Goal: Transaction & Acquisition: Download file/media

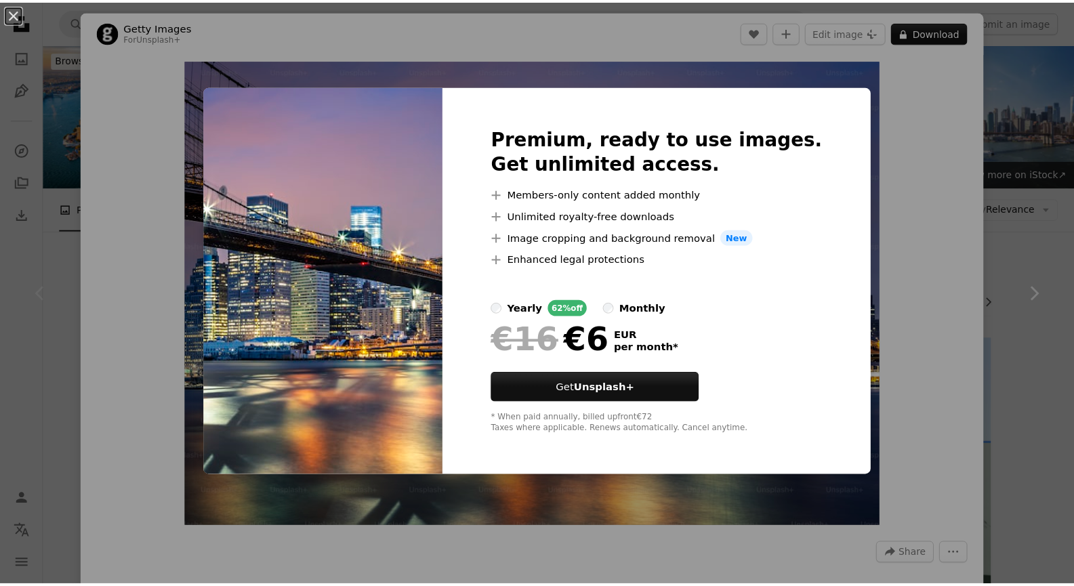
scroll to position [58, 0]
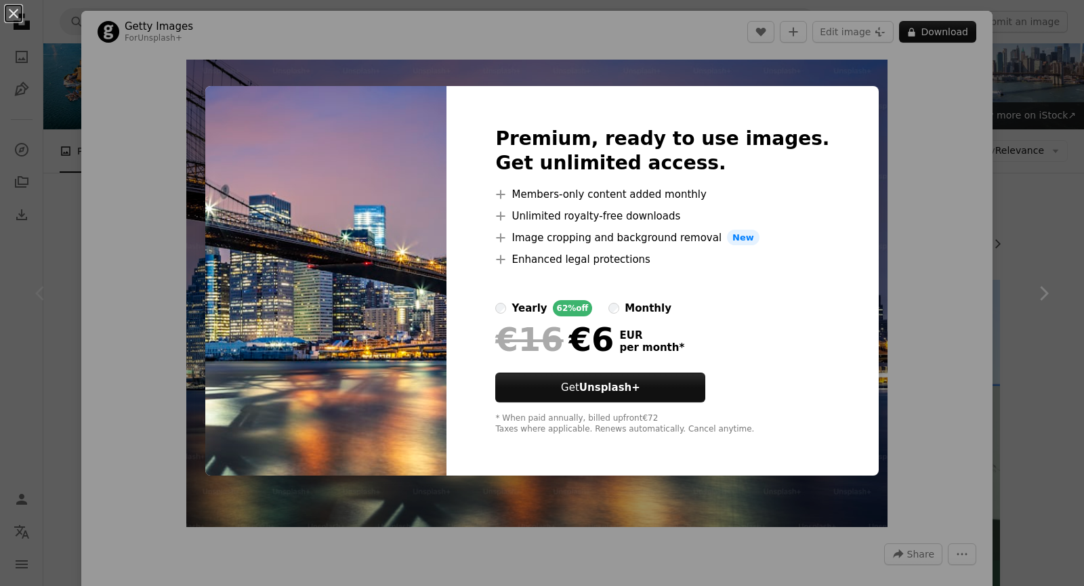
click at [858, 119] on div "An X shape Premium, ready to use images. Get unlimited access. A plus sign Memb…" at bounding box center [542, 293] width 1084 height 586
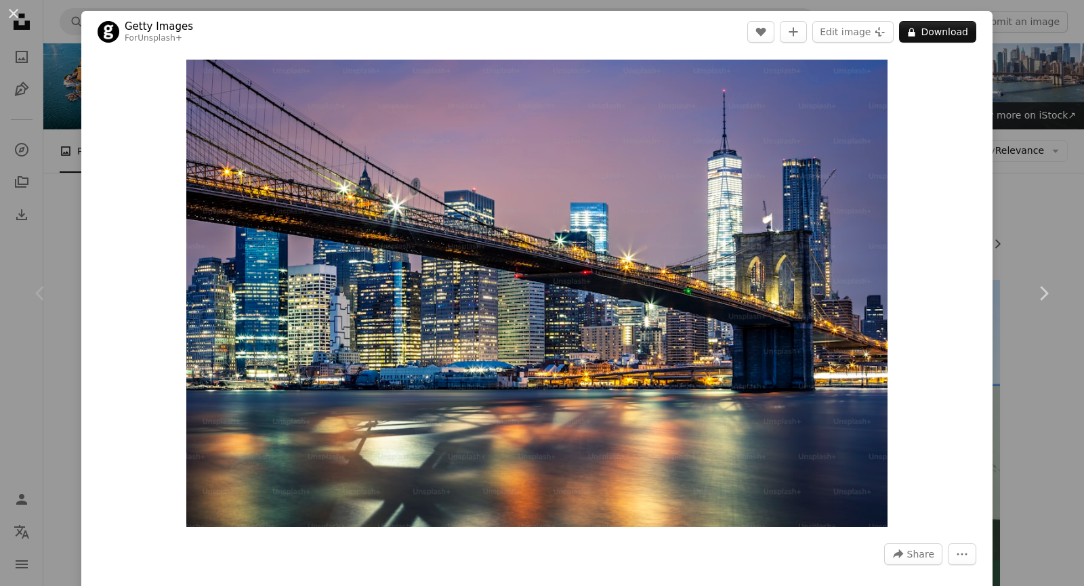
drag, startPoint x: 507, startPoint y: 308, endPoint x: 34, endPoint y: 202, distance: 484.8
click at [34, 202] on div "An X shape Chevron left Chevron right Getty Images For Unsplash+ A heart A plus…" at bounding box center [542, 293] width 1084 height 586
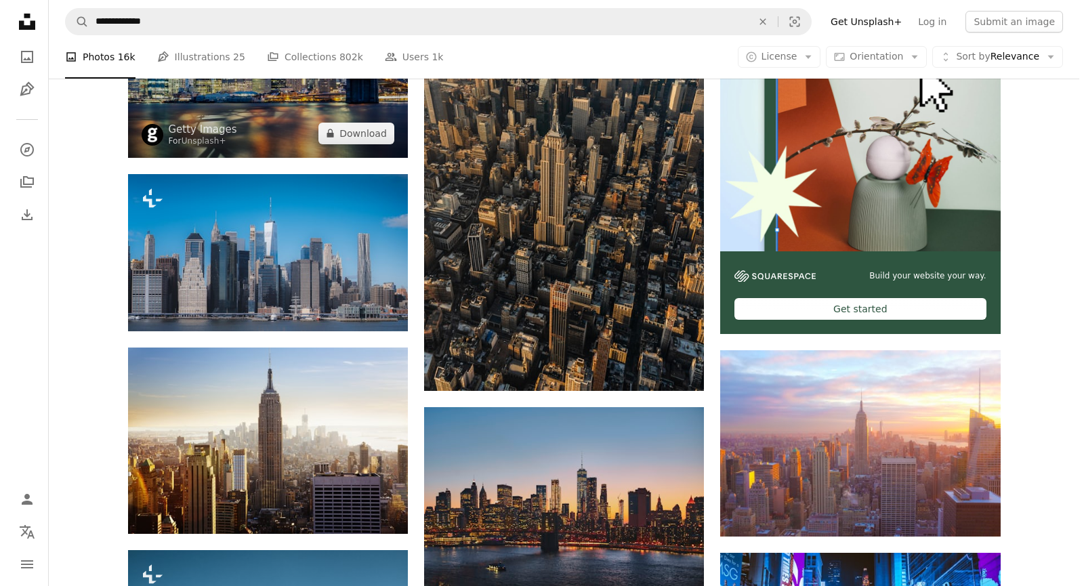
scroll to position [368, 0]
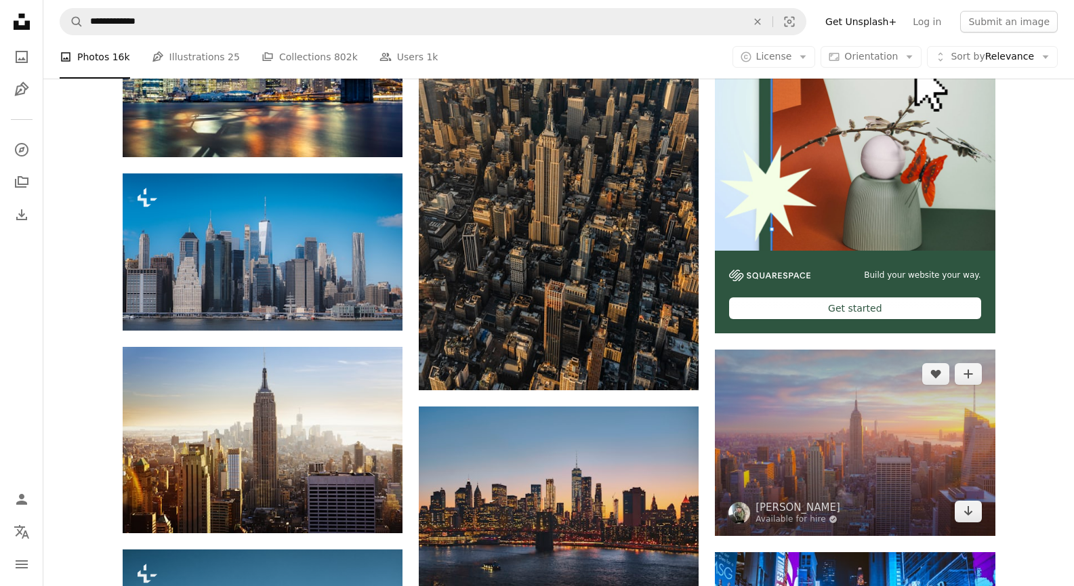
click at [794, 451] on img at bounding box center [855, 443] width 280 height 186
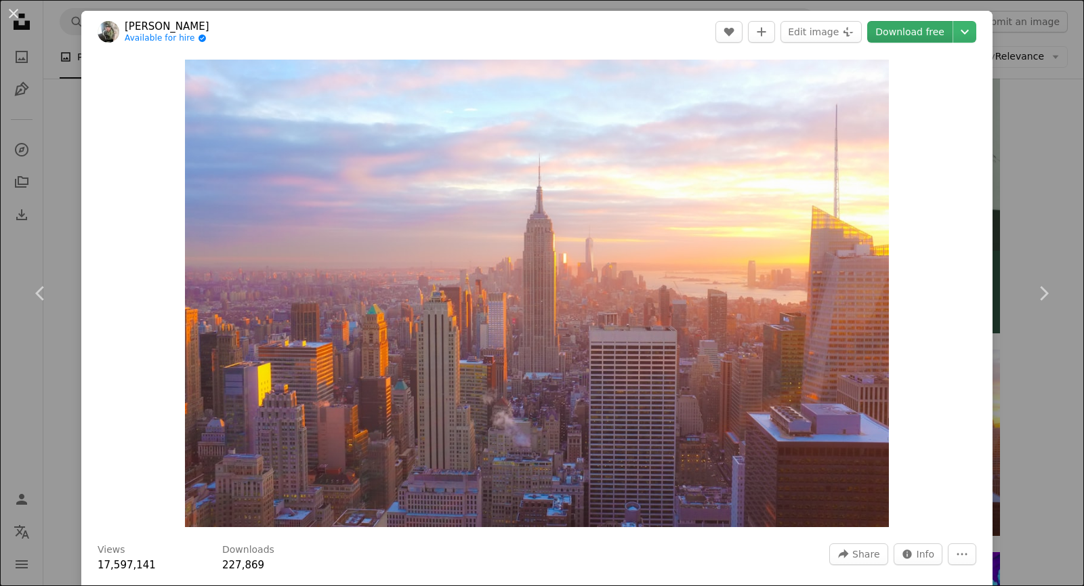
click at [894, 38] on link "Download free" at bounding box center [909, 32] width 85 height 22
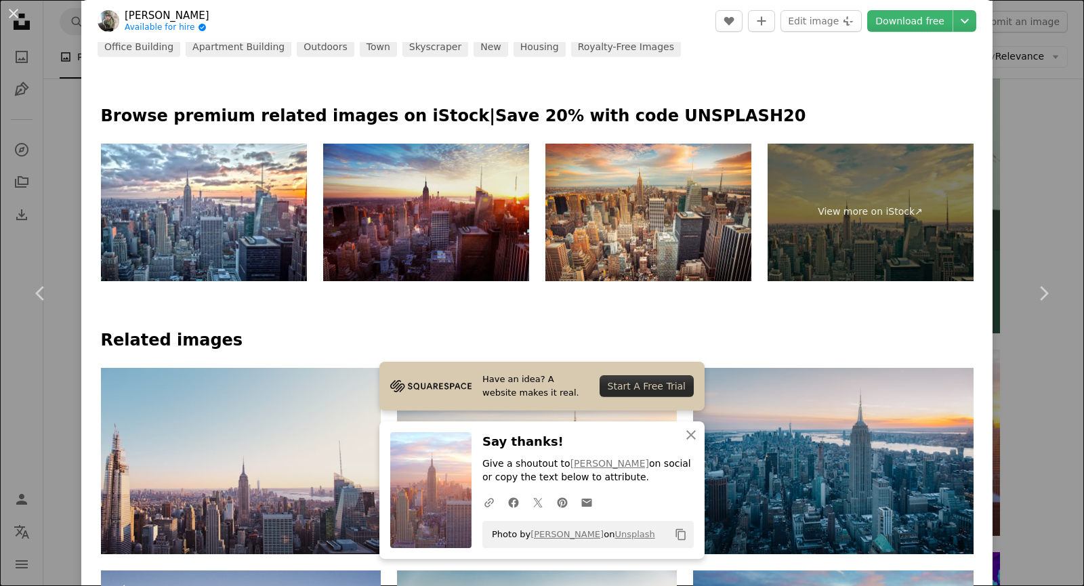
scroll to position [653, 0]
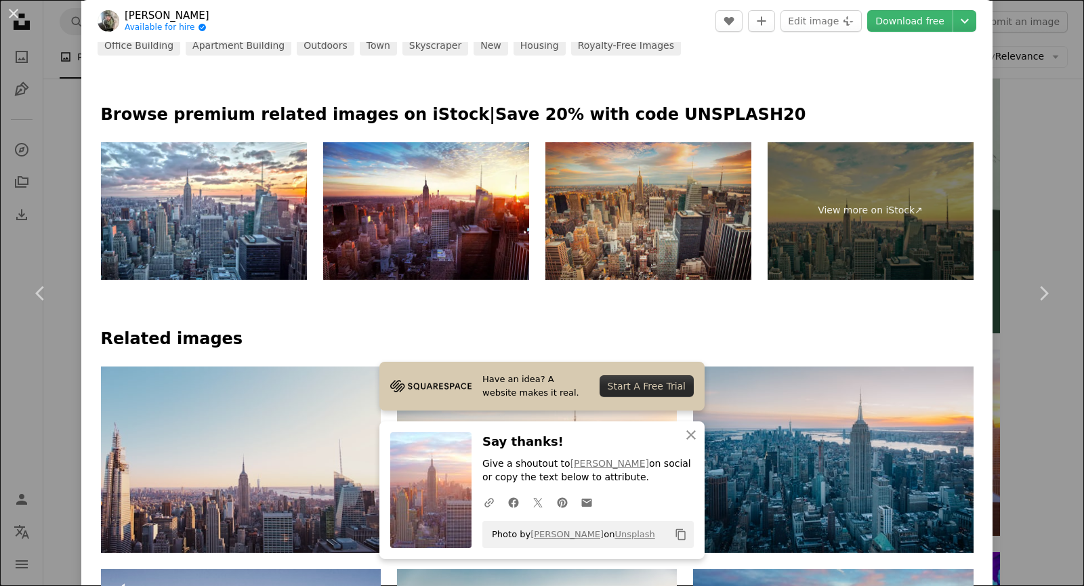
click at [623, 237] on img at bounding box center [648, 211] width 206 height 138
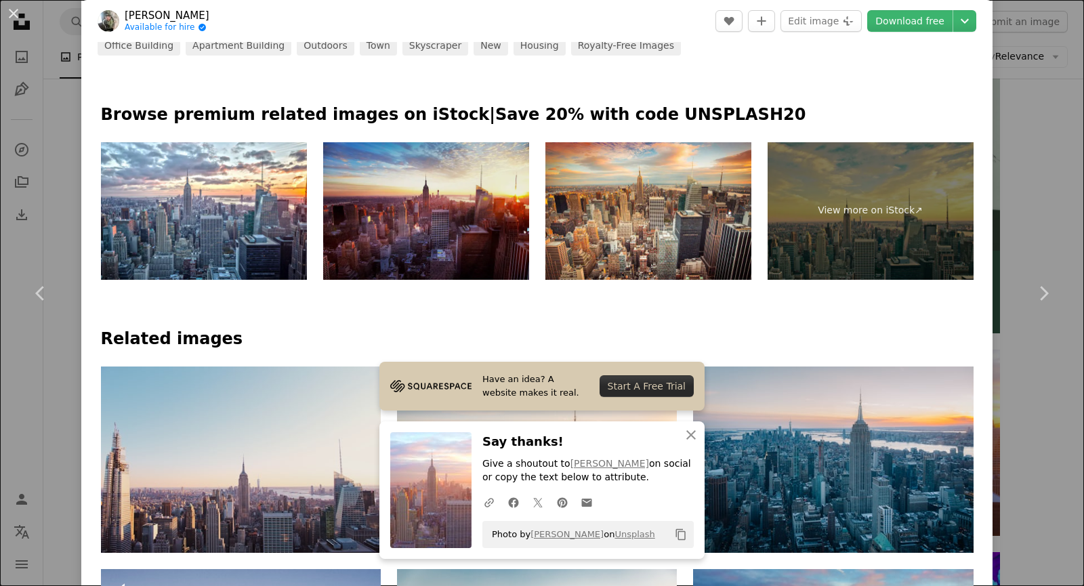
click at [421, 228] on img at bounding box center [426, 211] width 206 height 138
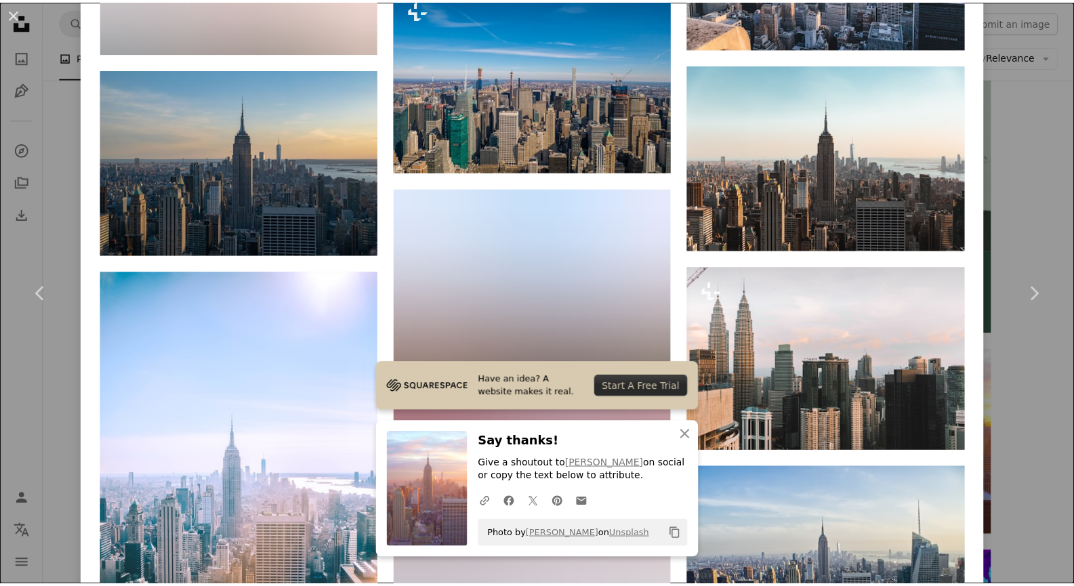
scroll to position [1773, 0]
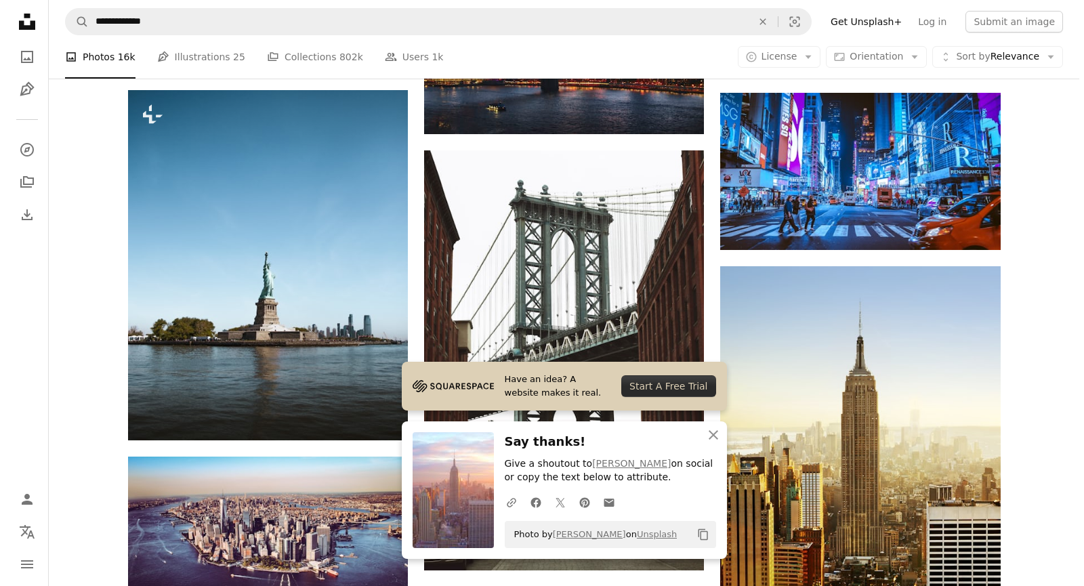
scroll to position [828, 0]
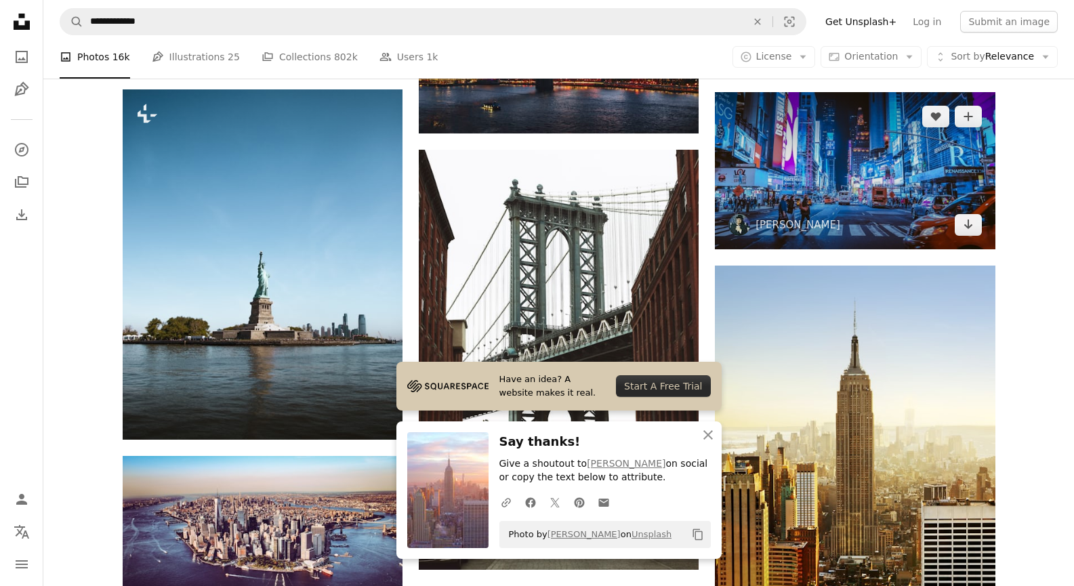
click at [795, 207] on img at bounding box center [855, 170] width 280 height 157
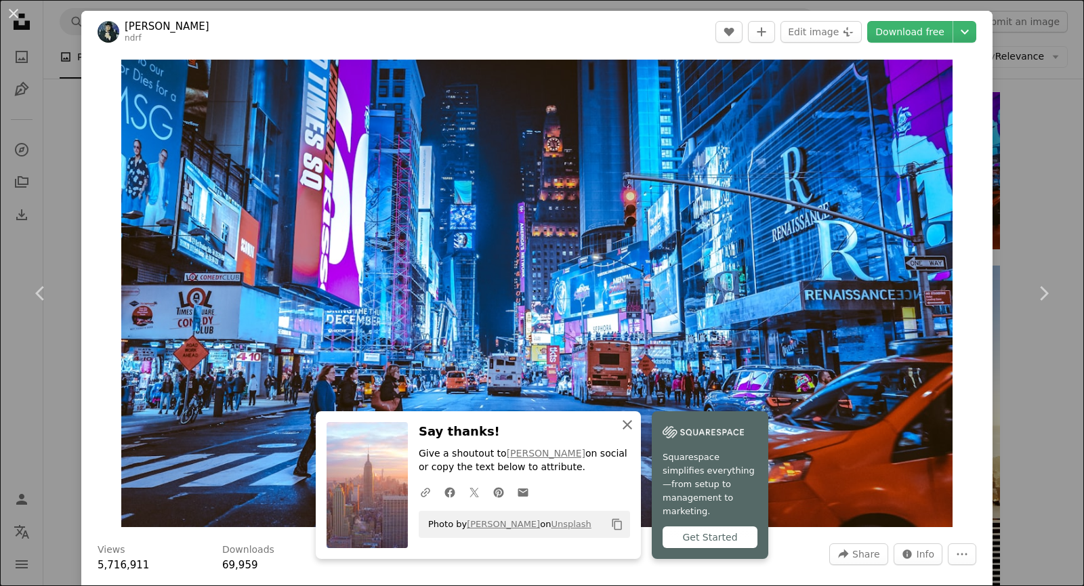
click at [622, 431] on icon "An X shape" at bounding box center [627, 425] width 16 height 16
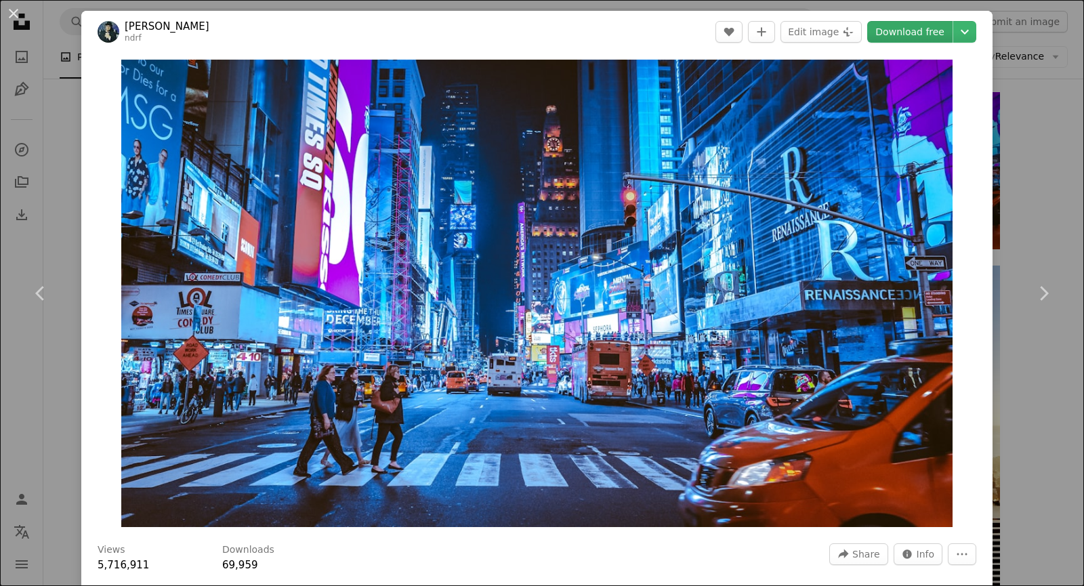
click at [907, 38] on link "Download free" at bounding box center [909, 32] width 85 height 22
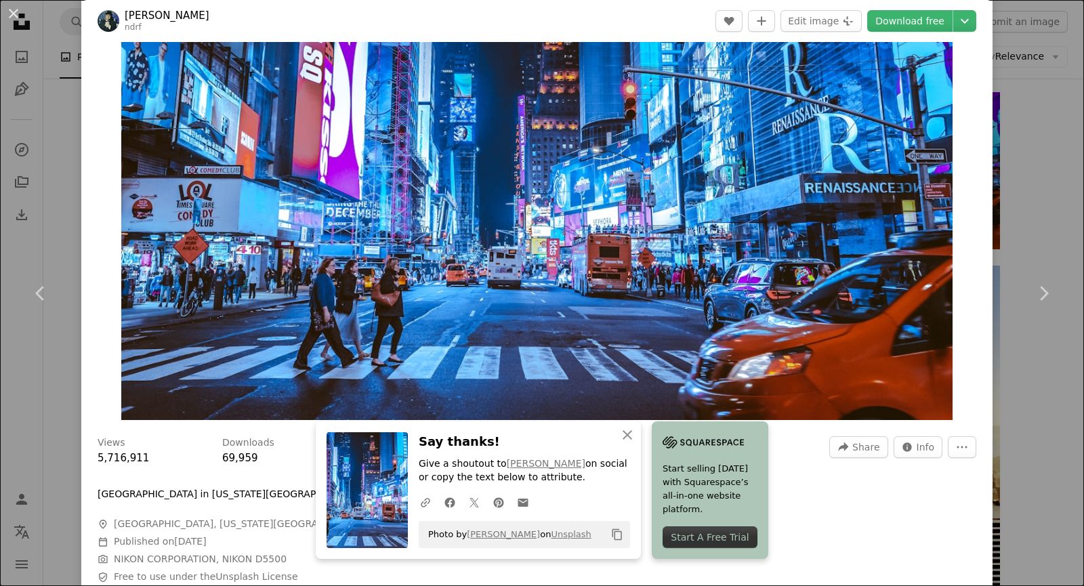
scroll to position [108, 0]
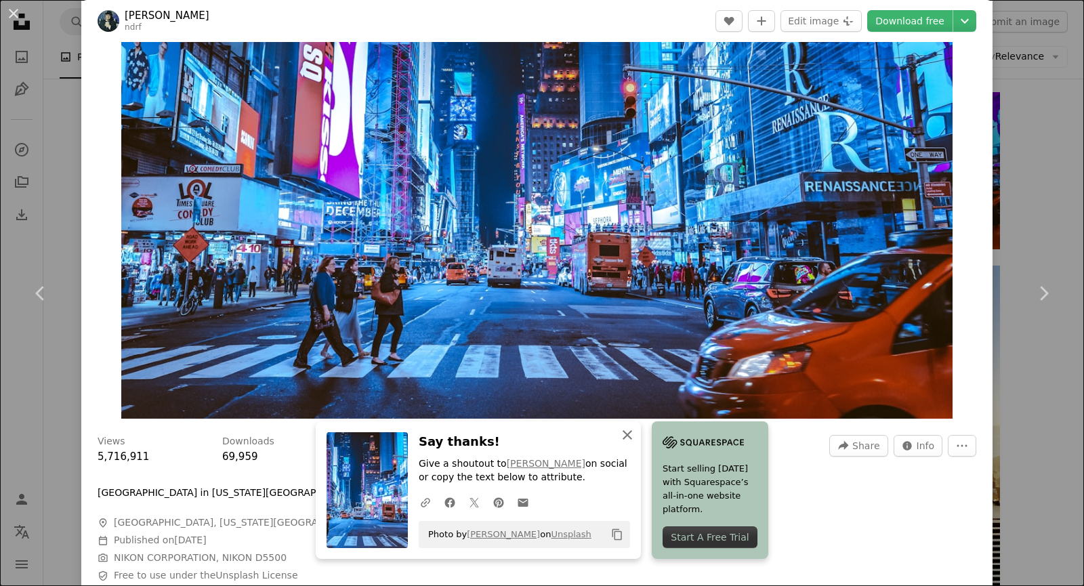
click at [629, 434] on icon "An X shape" at bounding box center [627, 435] width 16 height 16
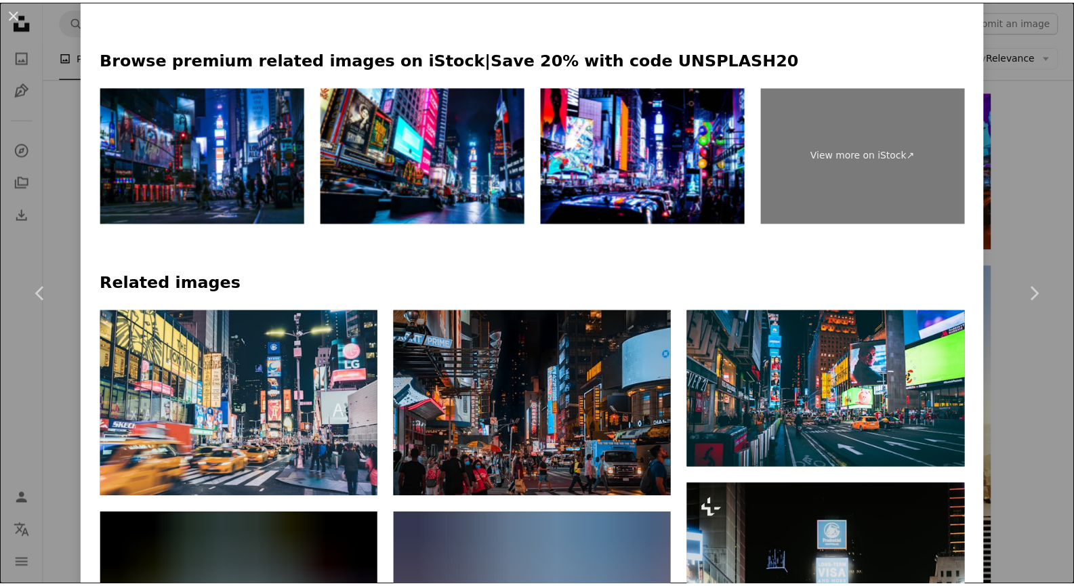
scroll to position [753, 0]
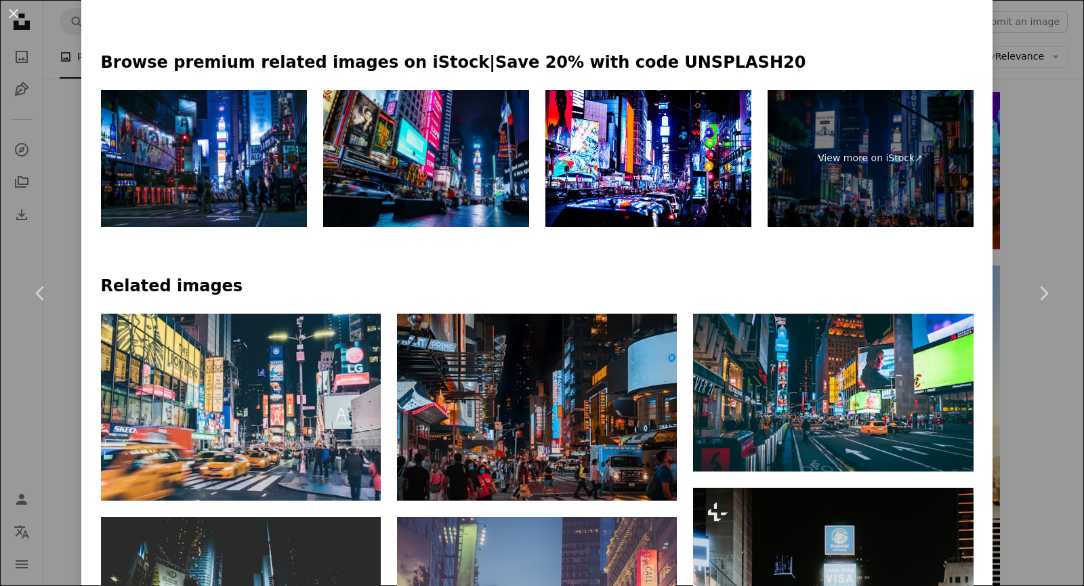
click at [383, 191] on img at bounding box center [426, 159] width 206 height 138
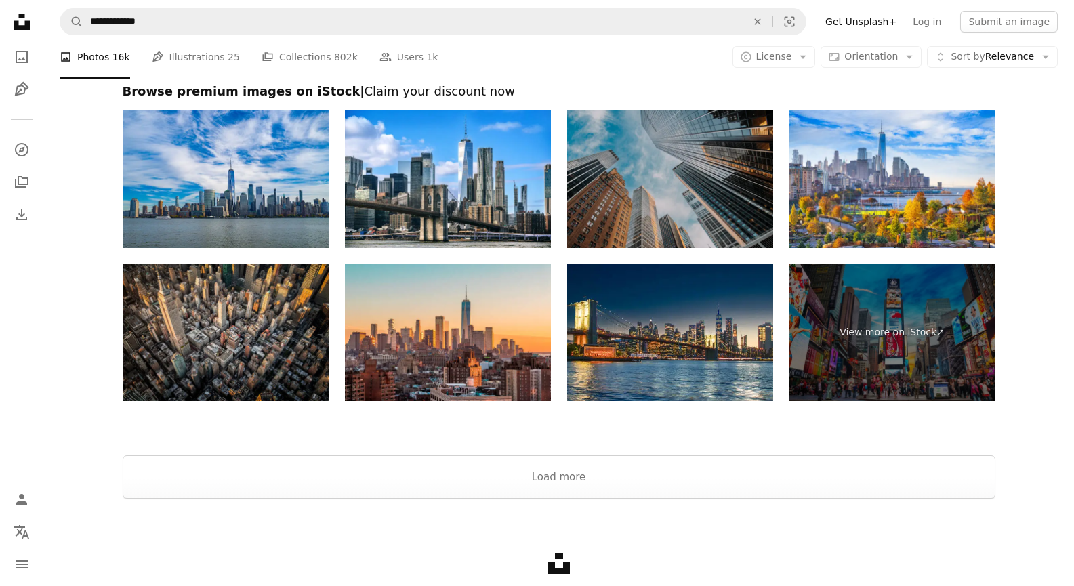
scroll to position [2482, 0]
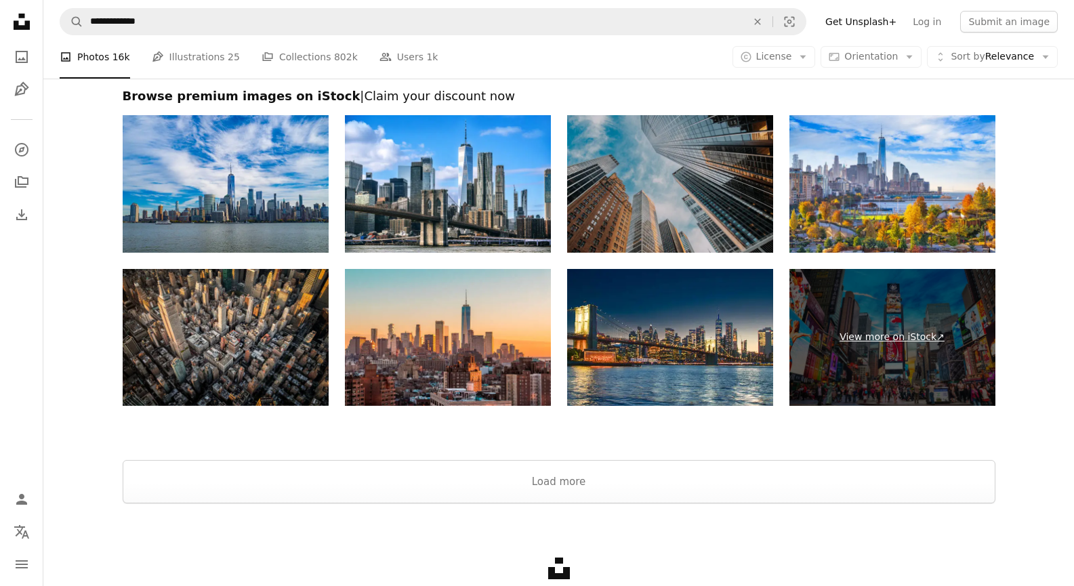
click at [934, 346] on link "View more on iStock ↗" at bounding box center [892, 338] width 206 height 138
